Goal: Task Accomplishment & Management: Complete application form

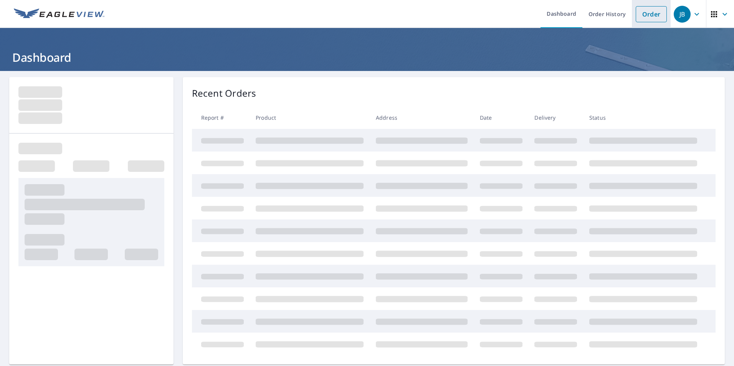
click at [646, 9] on link "Order" at bounding box center [651, 14] width 31 height 16
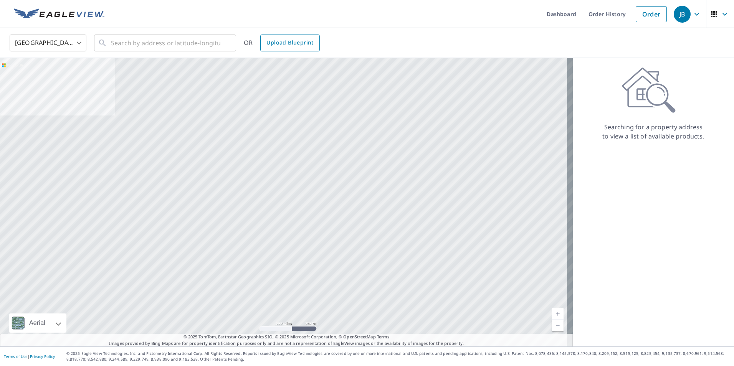
click at [286, 41] on span "Upload Blueprint" at bounding box center [290, 43] width 47 height 10
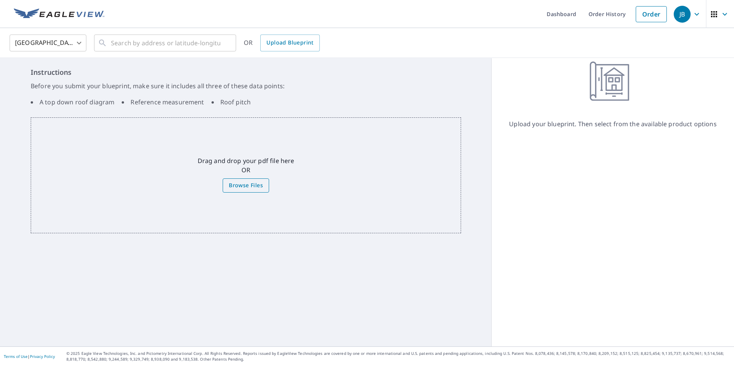
click at [229, 182] on span "Browse Files" at bounding box center [246, 186] width 34 height 10
click at [0, 0] on input "Browse Files" at bounding box center [0, 0] width 0 height 0
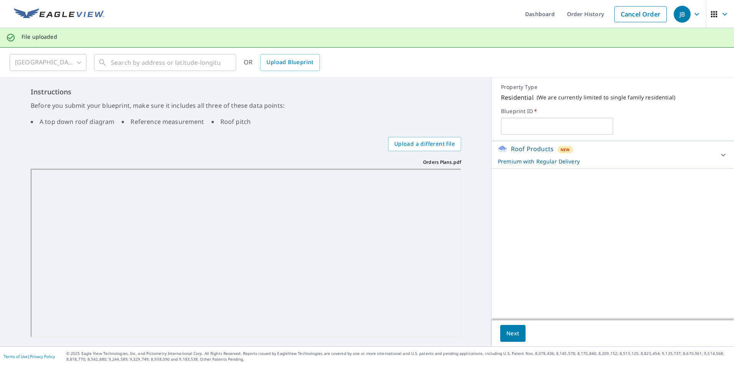
click at [524, 126] on input "text" at bounding box center [557, 127] width 112 height 22
type input "Orders"
click at [509, 327] on button "Next" at bounding box center [512, 333] width 25 height 17
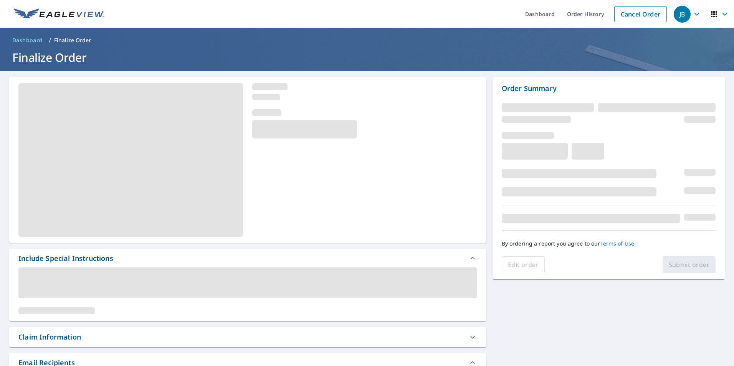
scroll to position [17, 0]
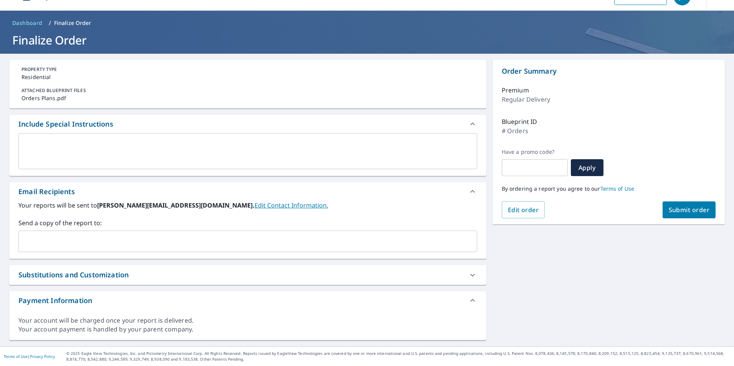
click at [142, 241] on input "text" at bounding box center [242, 241] width 440 height 15
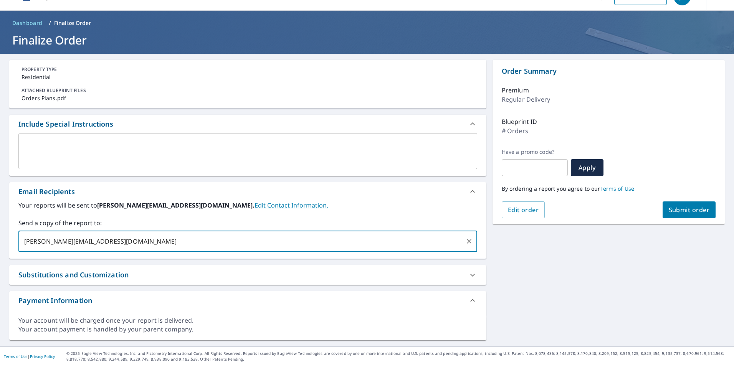
type input "[PERSON_NAME][EMAIL_ADDRESS][DOMAIN_NAME]"
click at [129, 146] on textarea at bounding box center [248, 152] width 448 height 22
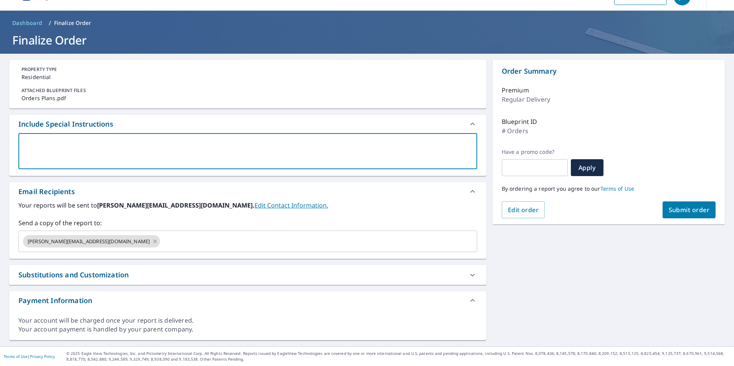
type textarea "1"
type textarea "x"
type textarea "16"
type textarea "x"
type textarea "16""
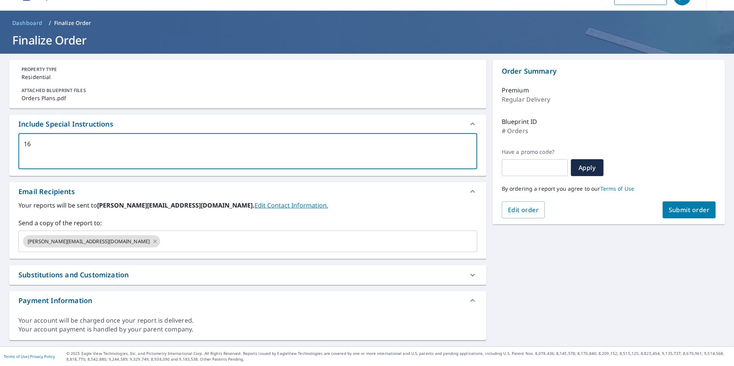
type textarea "x"
type textarea "16""
type textarea "x"
type textarea "16" o"
type textarea "x"
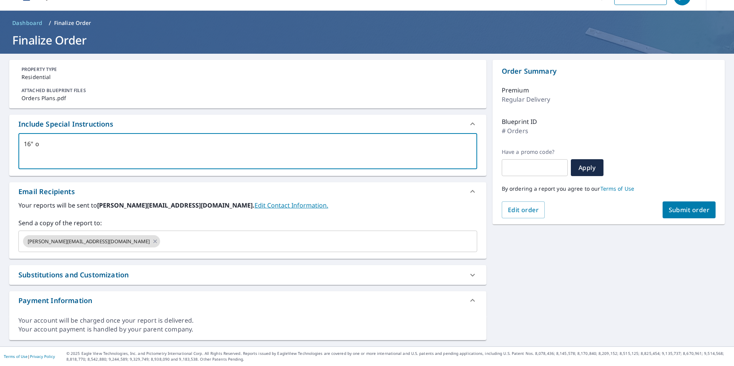
type textarea "16" ov"
type textarea "x"
type textarea "16" ove"
type textarea "x"
type textarea "16" over"
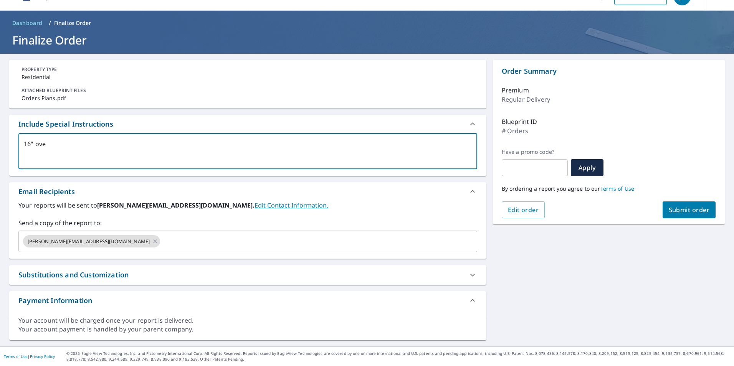
type textarea "x"
type textarea "16" overh"
type textarea "x"
type textarea "16" overha"
type textarea "x"
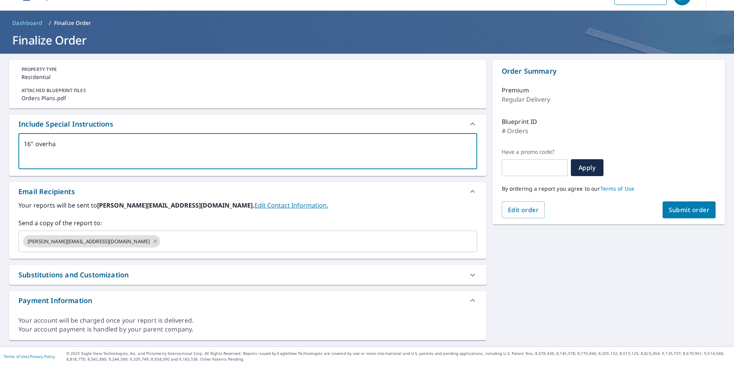
type textarea "16" overhan"
type textarea "x"
type textarea "16" overhang"
type textarea "x"
type textarea "16" overhang"
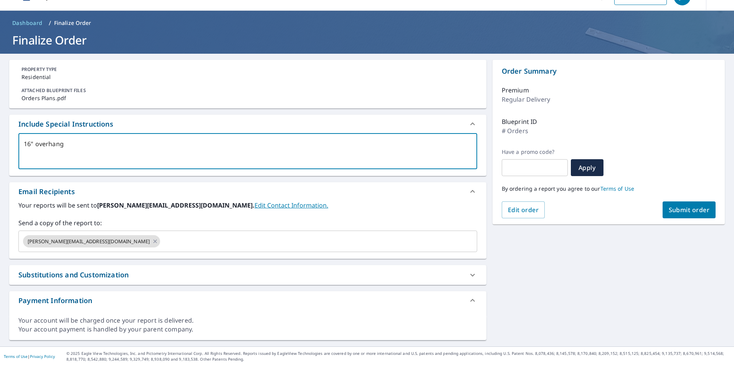
click at [672, 208] on span "Submit order" at bounding box center [689, 210] width 41 height 8
type textarea "x"
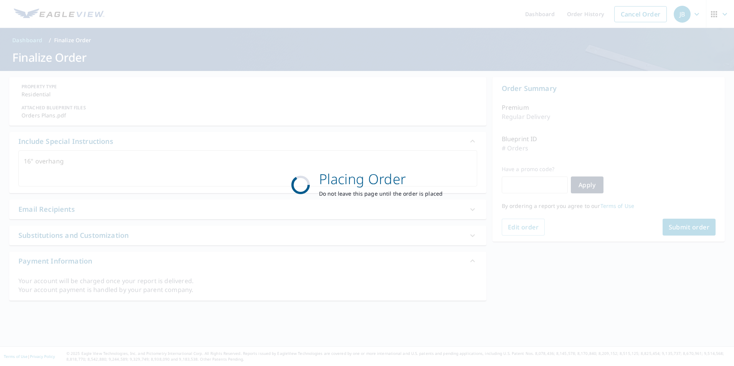
scroll to position [0, 0]
